Goal: Register for event/course: Sign up to attend an event or enroll in a course

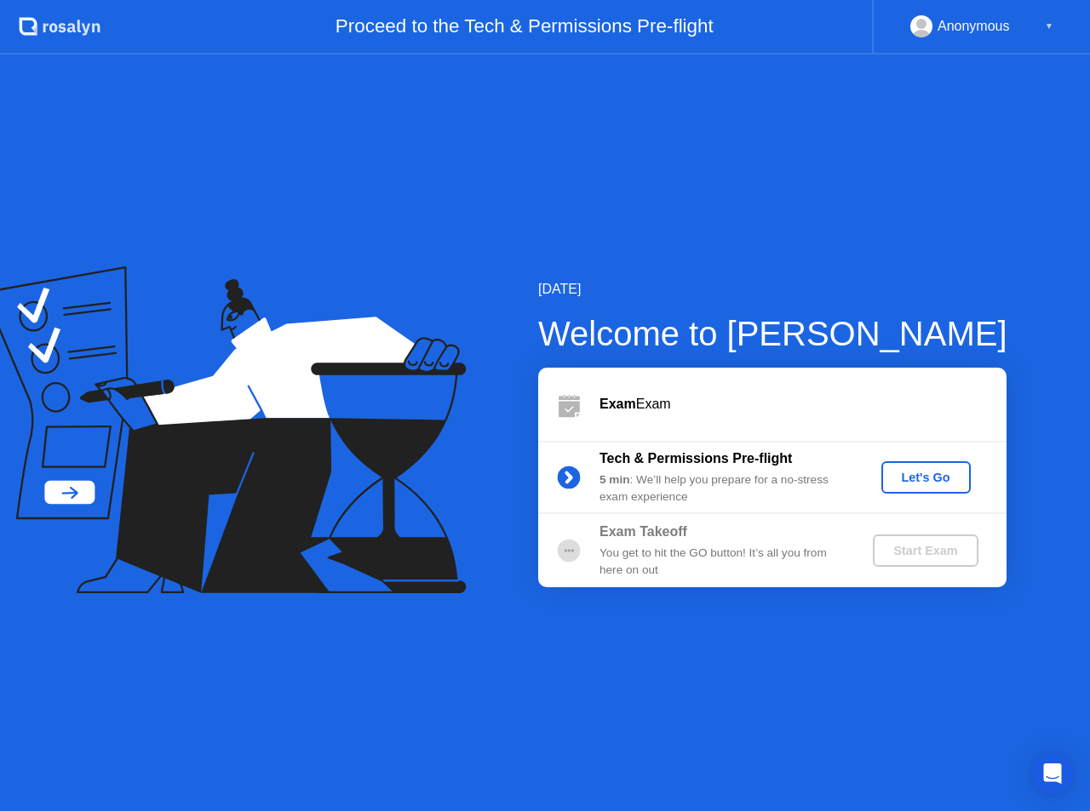
click at [960, 484] on div "Let's Go" at bounding box center [926, 478] width 76 height 14
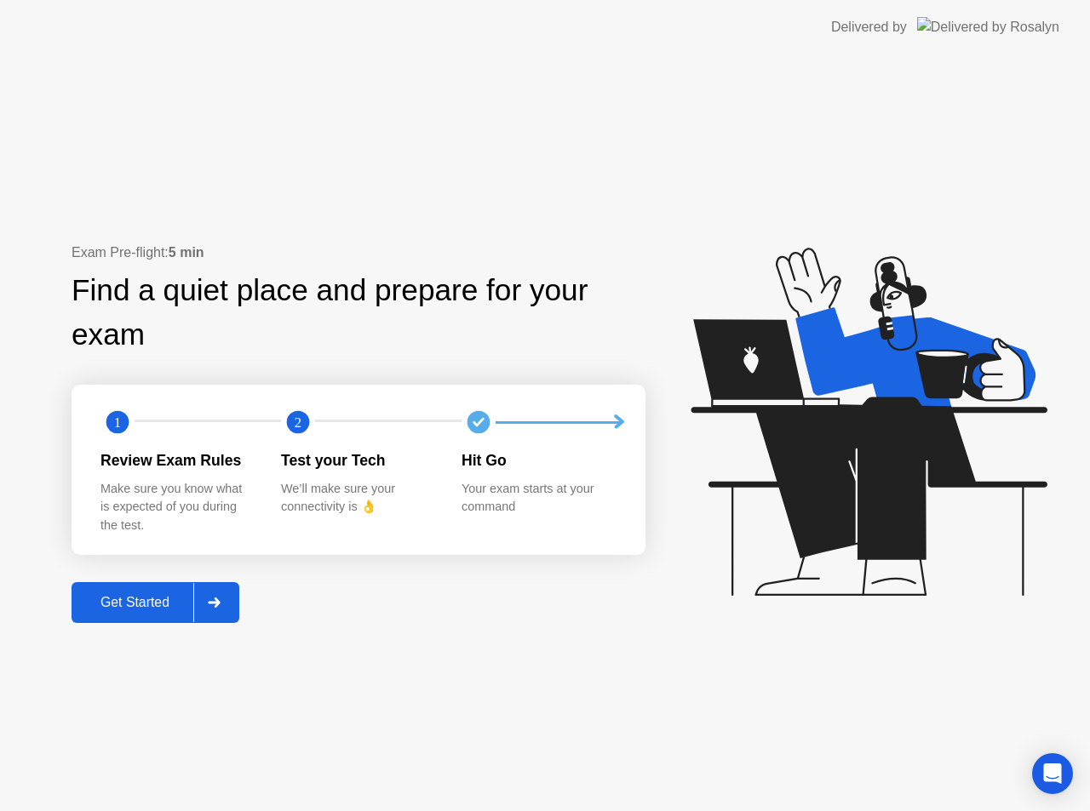
click at [153, 609] on div "Get Started" at bounding box center [135, 602] width 117 height 15
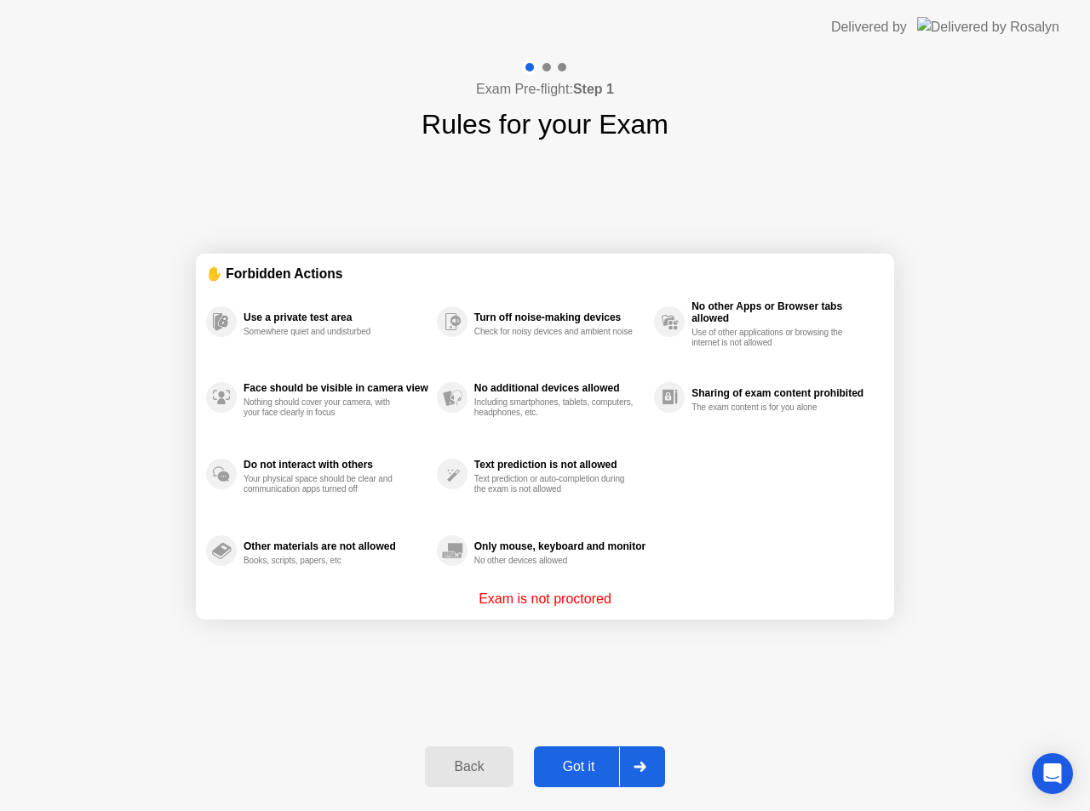
click at [581, 756] on button "Got it" at bounding box center [599, 767] width 131 height 41
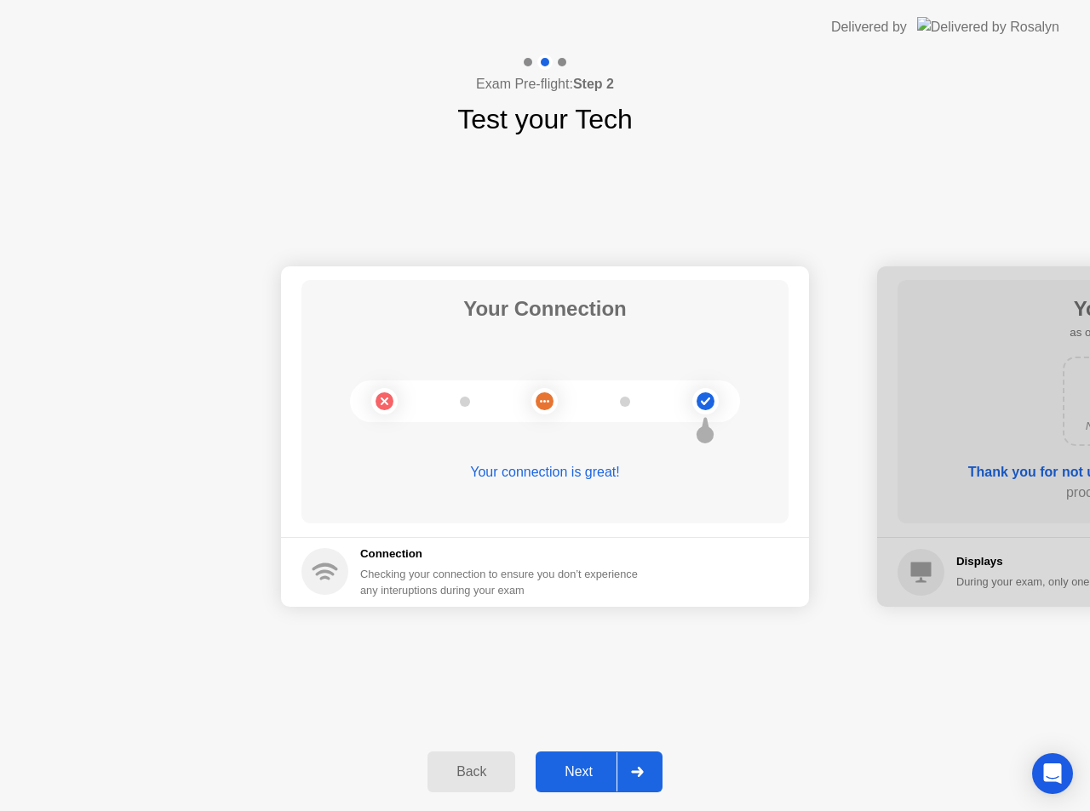
click at [579, 780] on div "Next" at bounding box center [579, 772] width 76 height 15
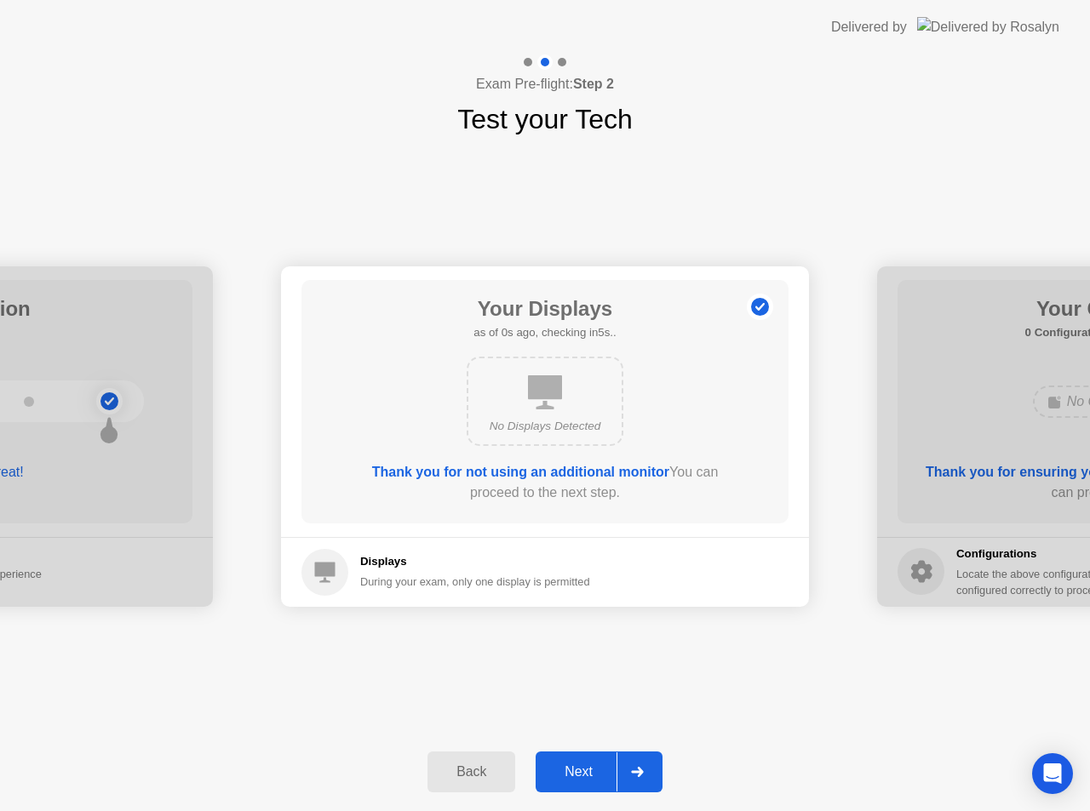
click at [580, 776] on div "Next" at bounding box center [579, 772] width 76 height 15
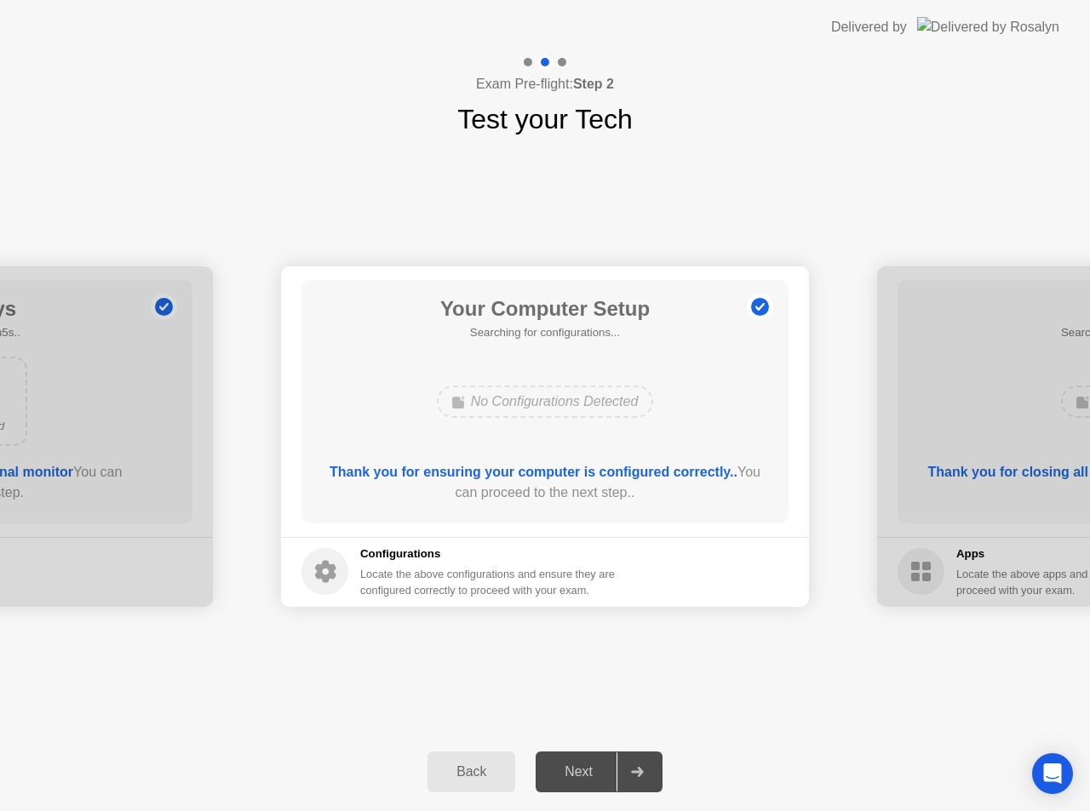
click at [580, 776] on div "Next" at bounding box center [579, 772] width 76 height 15
click at [589, 770] on div "Next" at bounding box center [579, 772] width 76 height 15
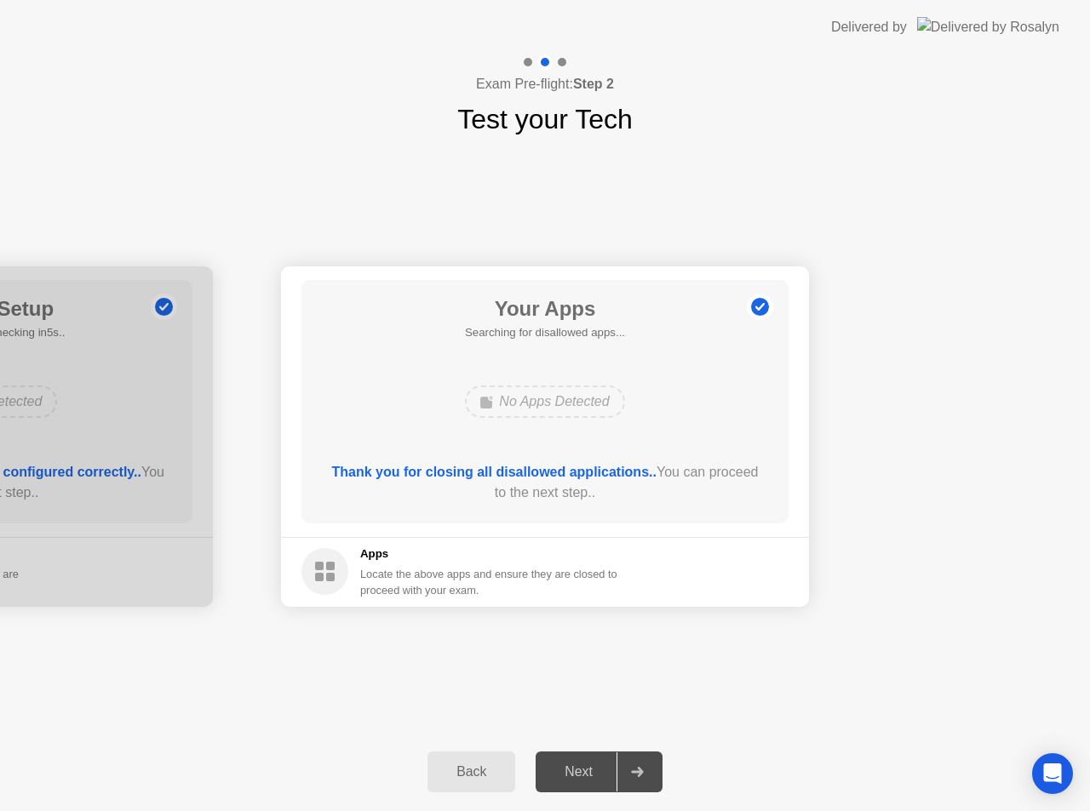
click at [592, 772] on div "Next" at bounding box center [579, 772] width 76 height 15
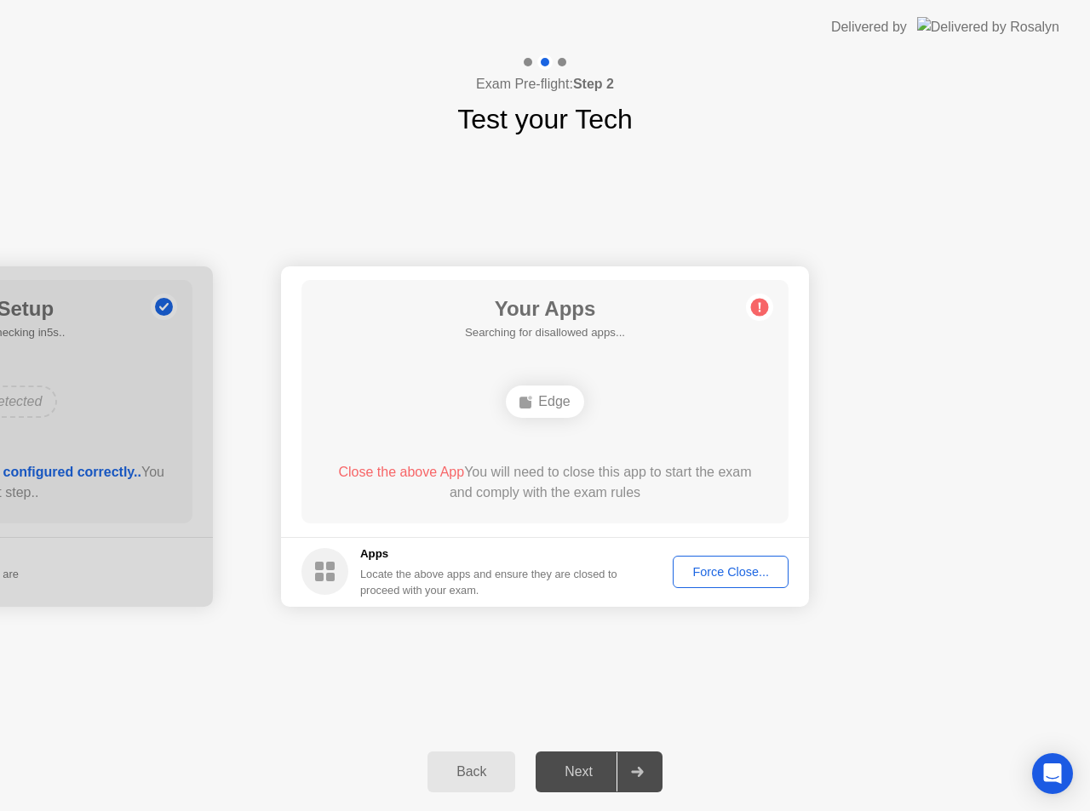
click at [735, 579] on div "Force Close..." at bounding box center [731, 572] width 104 height 14
click at [554, 410] on div "Edge" at bounding box center [544, 402] width 77 height 32
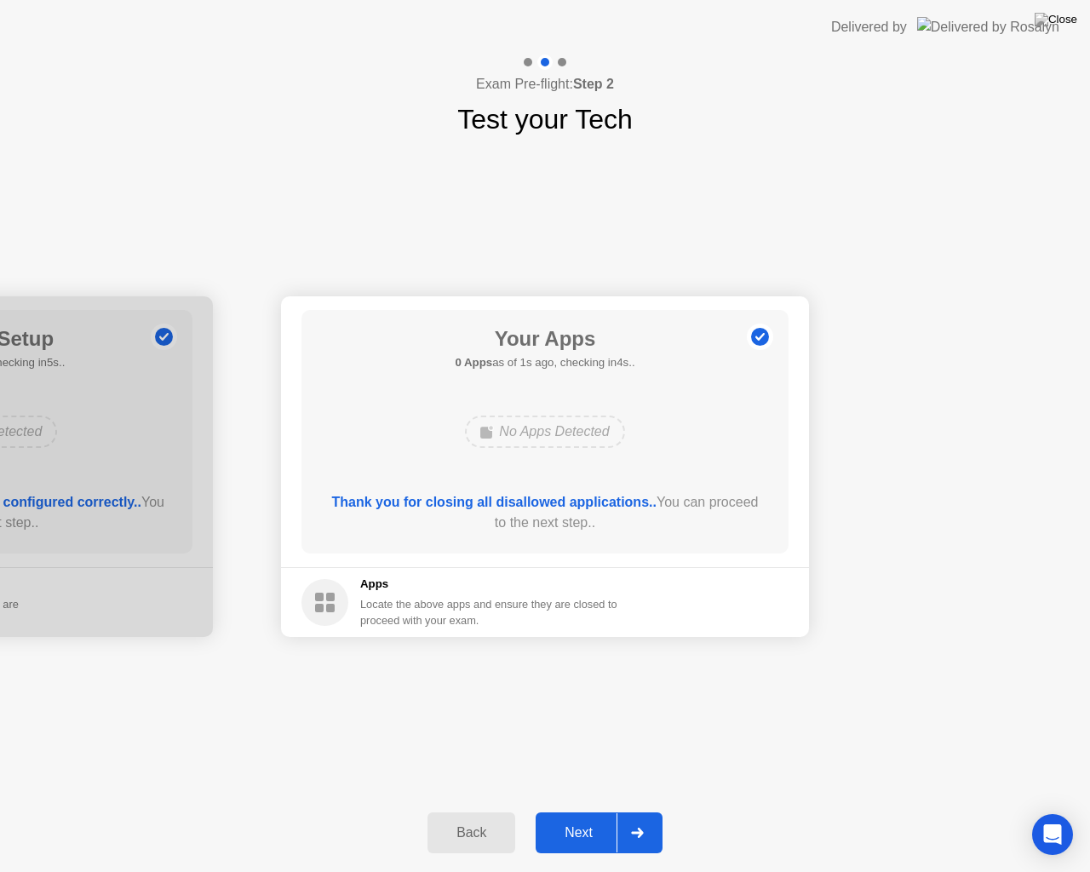
click at [611, 811] on div "Next" at bounding box center [579, 832] width 76 height 15
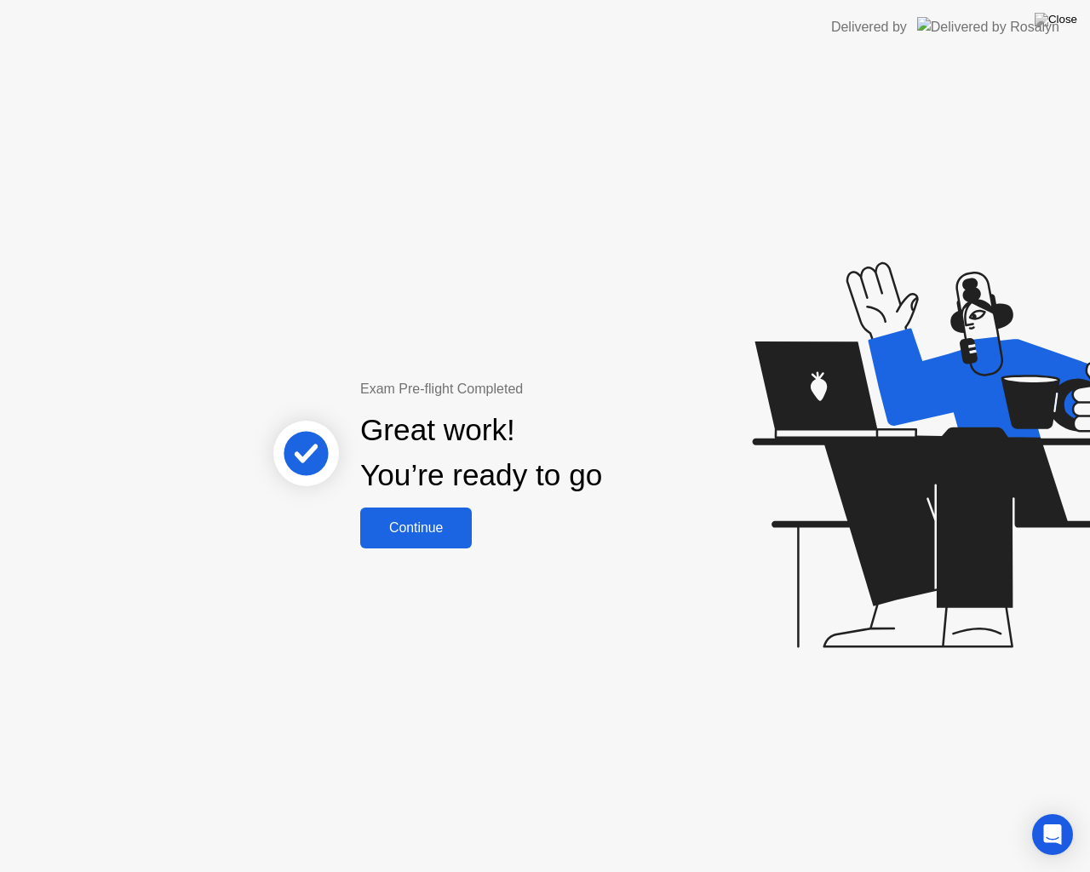
click at [421, 524] on div "Continue" at bounding box center [415, 527] width 101 height 15
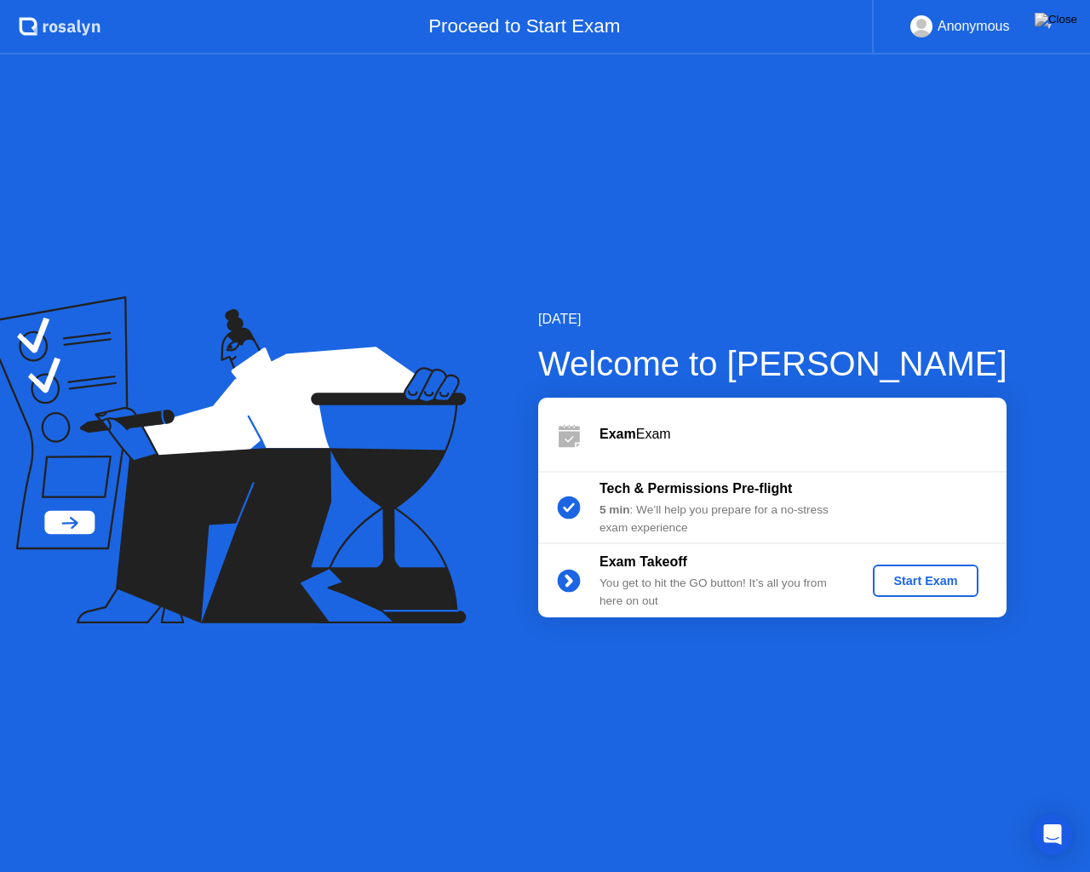
click at [938, 582] on div "Start Exam" at bounding box center [925, 581] width 91 height 14
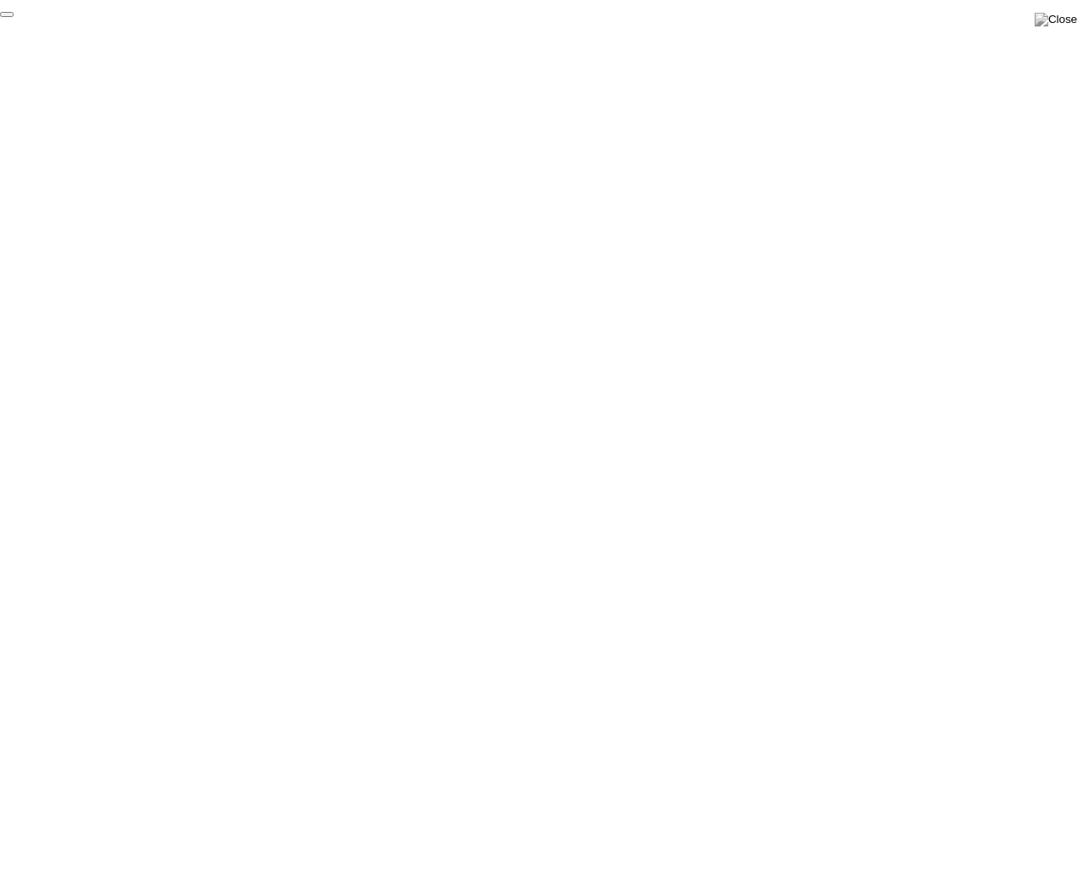
click div "End Proctoring Session"
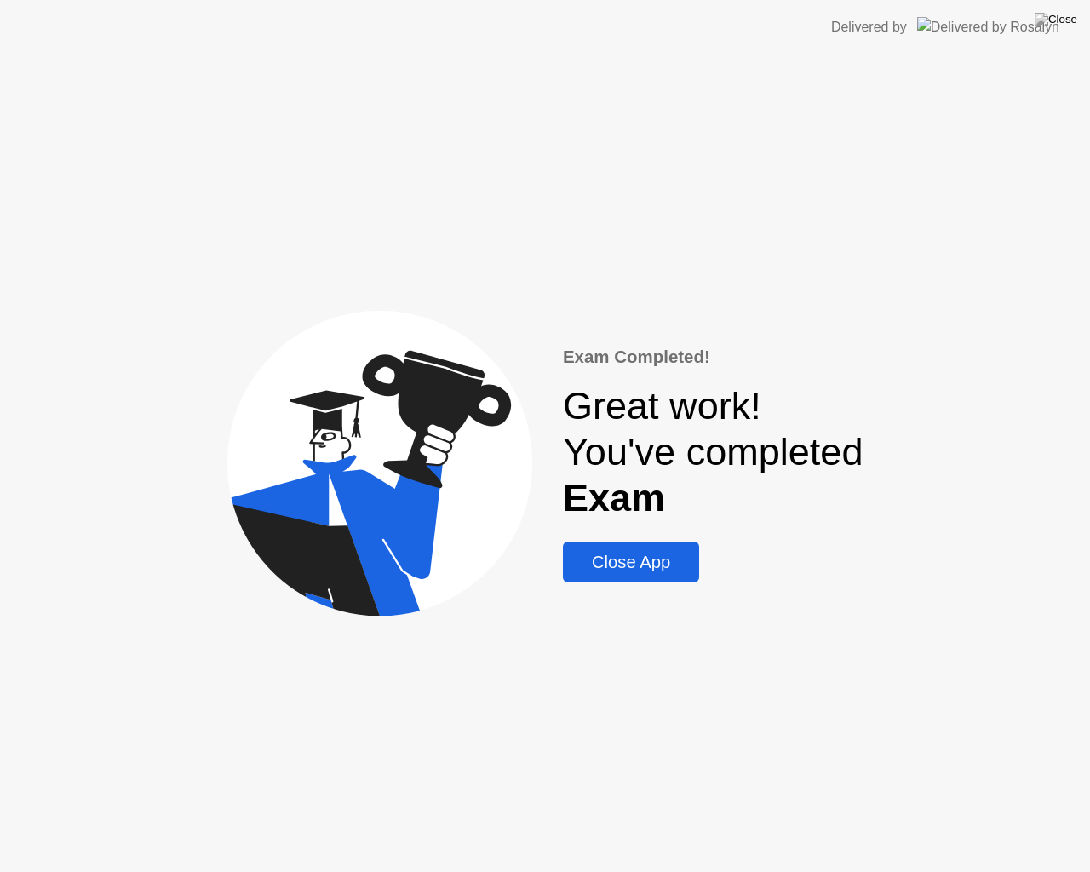
click at [634, 579] on button "Close App" at bounding box center [631, 561] width 136 height 41
